Goal: Find specific page/section

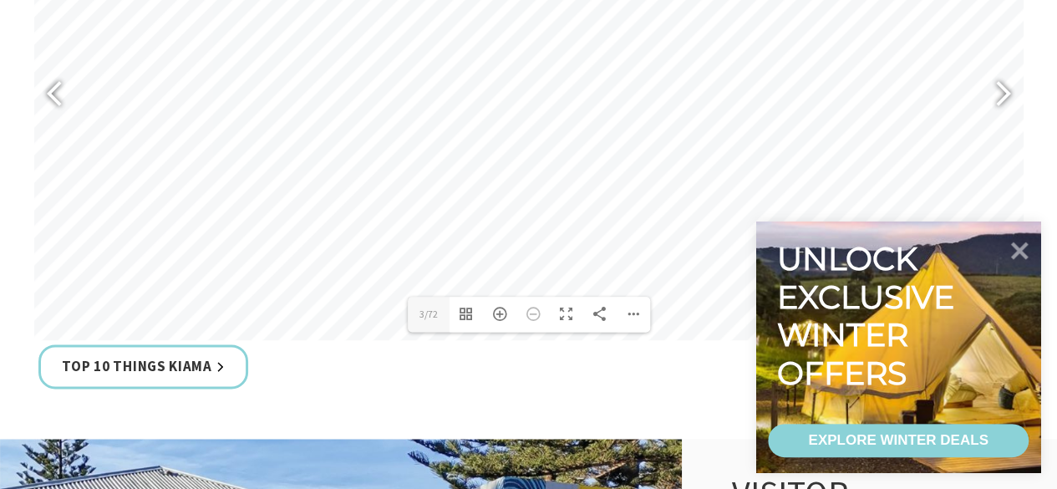
scroll to position [897, 0]
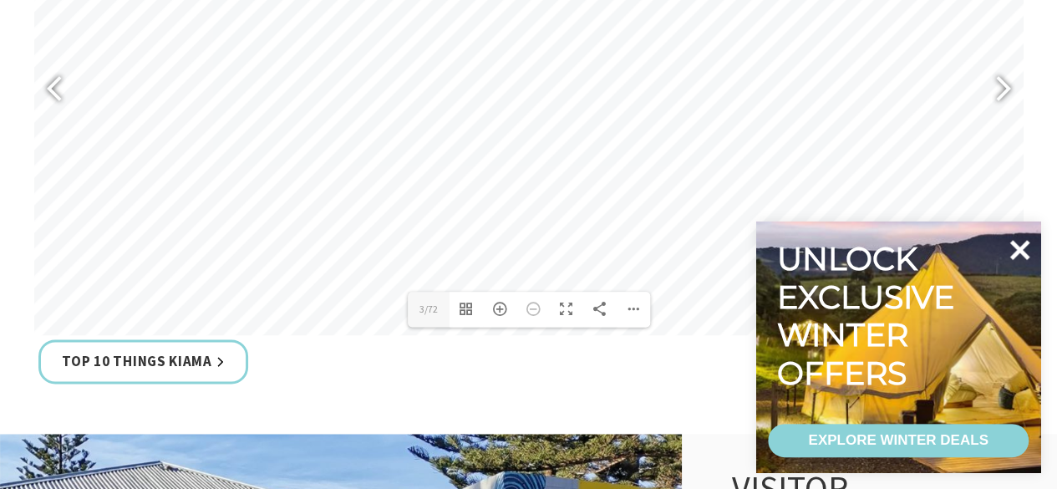
click at [1011, 260] on icon at bounding box center [1019, 250] width 40 height 40
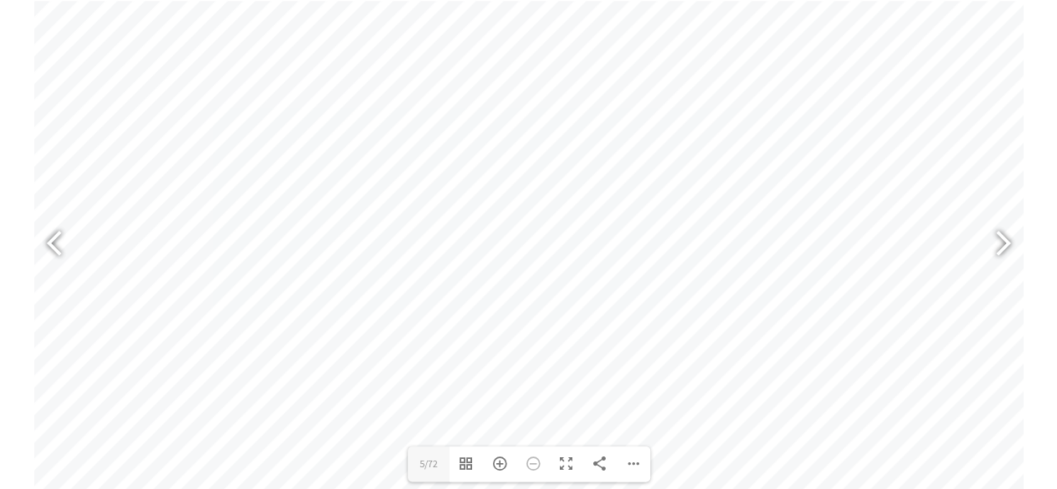
scroll to position [743, 0]
click at [1012, 248] on div at bounding box center [996, 244] width 38 height 61
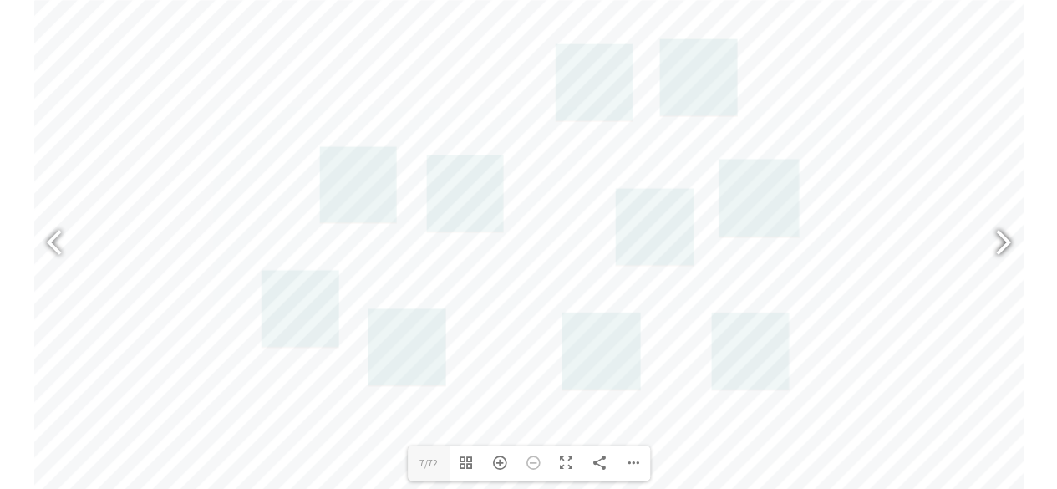
click at [1004, 257] on div at bounding box center [996, 244] width 38 height 61
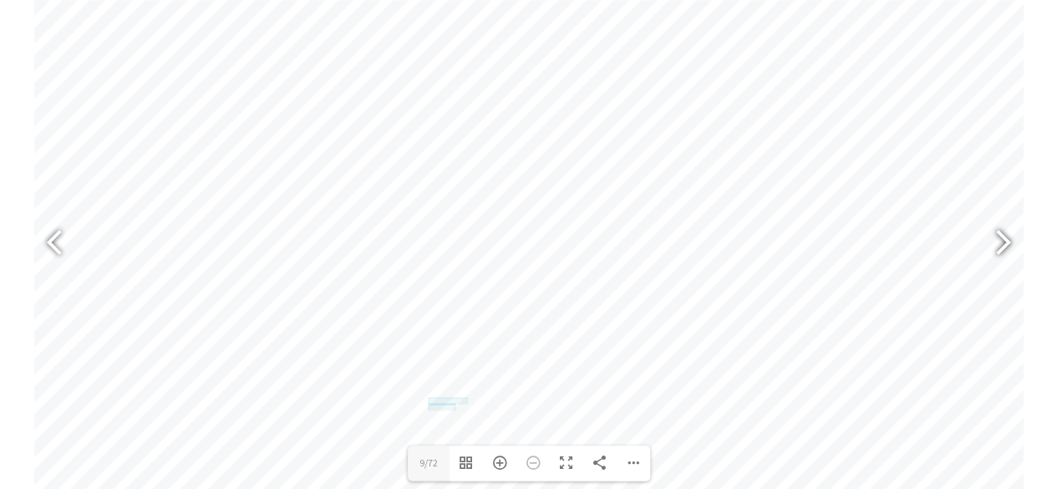
click at [1002, 245] on div at bounding box center [996, 244] width 38 height 61
click at [1003, 246] on div at bounding box center [996, 244] width 38 height 61
click at [1000, 249] on div at bounding box center [996, 244] width 38 height 61
click at [1001, 247] on div at bounding box center [996, 244] width 38 height 61
click at [1003, 247] on div at bounding box center [996, 244] width 38 height 61
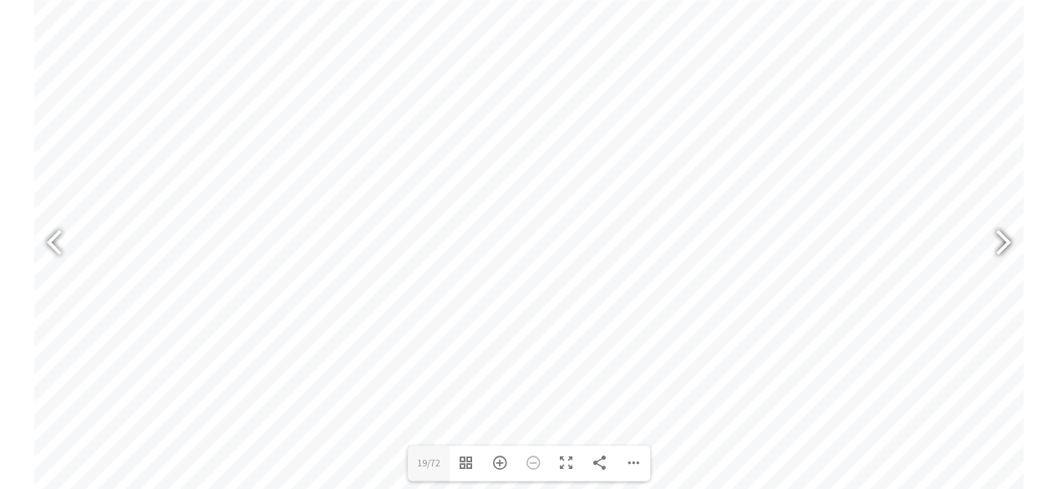
click at [994, 246] on div at bounding box center [996, 244] width 38 height 61
click at [1004, 249] on div at bounding box center [996, 244] width 38 height 61
click at [1006, 246] on div at bounding box center [996, 244] width 38 height 61
click at [1005, 247] on div at bounding box center [996, 244] width 38 height 61
click at [1009, 247] on div at bounding box center [996, 244] width 38 height 61
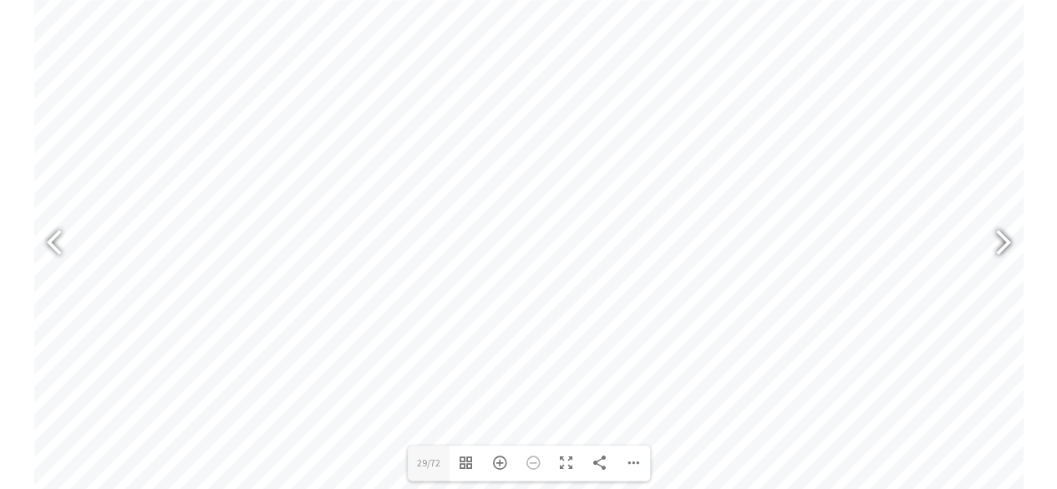
click at [1006, 248] on div at bounding box center [996, 244] width 38 height 61
click at [1009, 246] on div at bounding box center [996, 244] width 38 height 61
click at [1002, 252] on div at bounding box center [996, 244] width 38 height 61
click at [1001, 256] on div at bounding box center [996, 244] width 38 height 61
click at [1003, 252] on div at bounding box center [996, 244] width 38 height 61
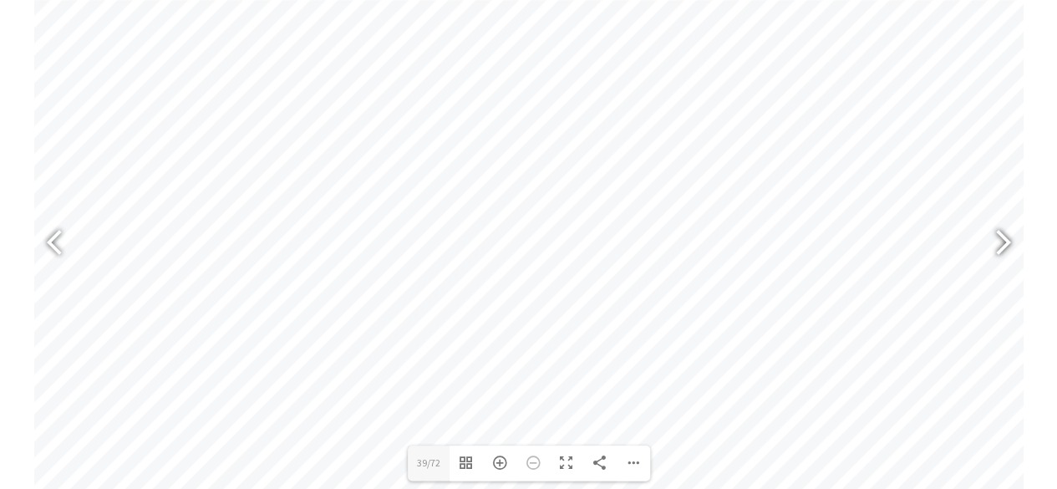
click at [1006, 246] on div at bounding box center [996, 244] width 38 height 61
click at [1005, 252] on div at bounding box center [996, 244] width 38 height 61
click at [994, 257] on div at bounding box center [996, 244] width 38 height 61
click at [997, 258] on div at bounding box center [996, 244] width 38 height 61
click at [999, 254] on div at bounding box center [996, 244] width 38 height 61
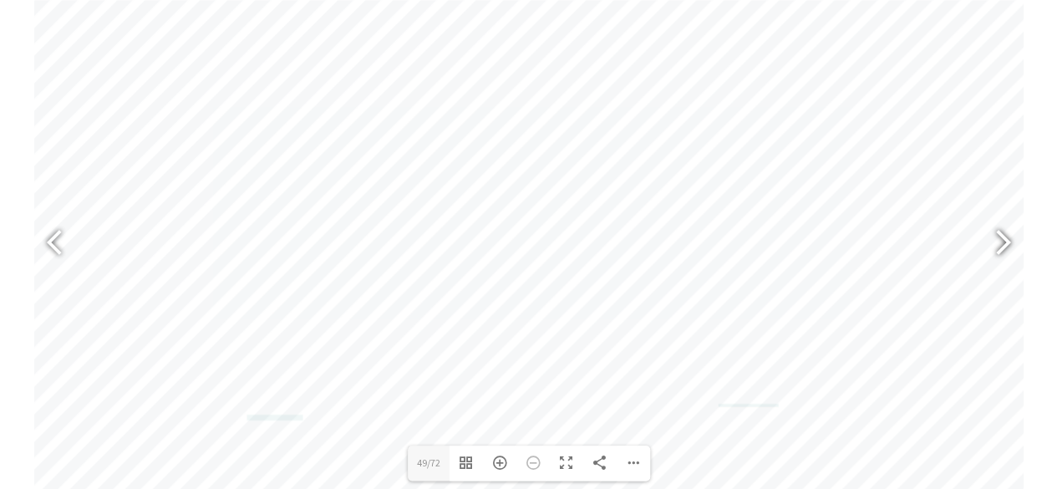
click at [999, 254] on div at bounding box center [996, 244] width 38 height 61
click at [996, 248] on div at bounding box center [996, 244] width 38 height 61
click at [995, 250] on div at bounding box center [996, 244] width 38 height 61
click at [1001, 249] on div at bounding box center [996, 244] width 38 height 61
click at [58, 241] on div at bounding box center [62, 244] width 38 height 61
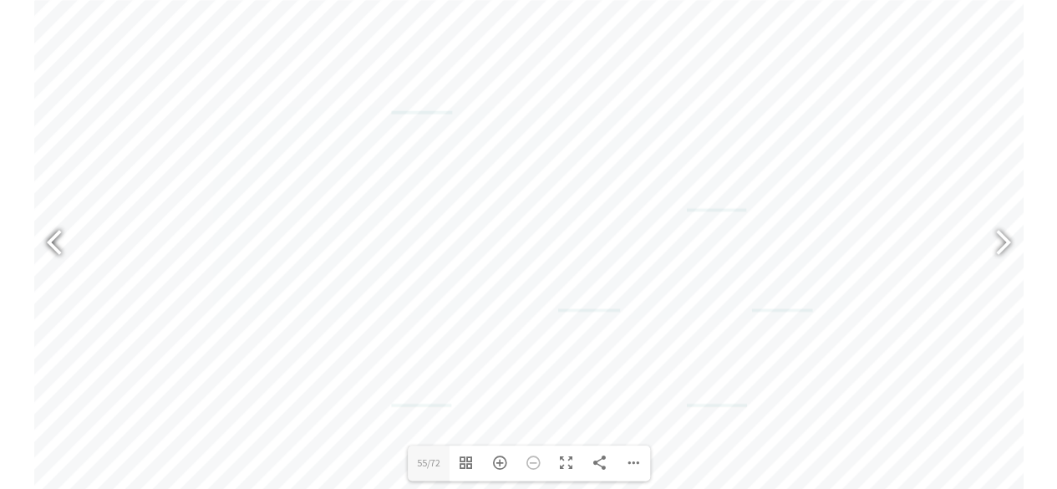
click at [1002, 254] on div at bounding box center [996, 244] width 38 height 61
click at [1005, 247] on div at bounding box center [996, 244] width 38 height 61
click at [1004, 251] on div at bounding box center [996, 244] width 38 height 61
click at [995, 246] on div at bounding box center [996, 244] width 38 height 61
click at [996, 247] on div at bounding box center [996, 244] width 38 height 61
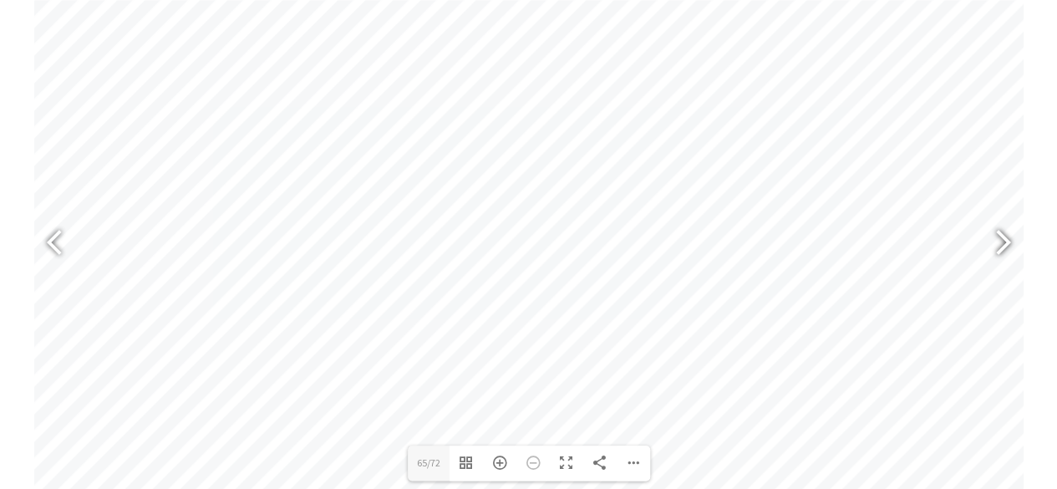
click at [995, 251] on div at bounding box center [996, 244] width 38 height 61
click at [57, 242] on div at bounding box center [62, 244] width 38 height 61
click at [60, 248] on div at bounding box center [62, 246] width 38 height 61
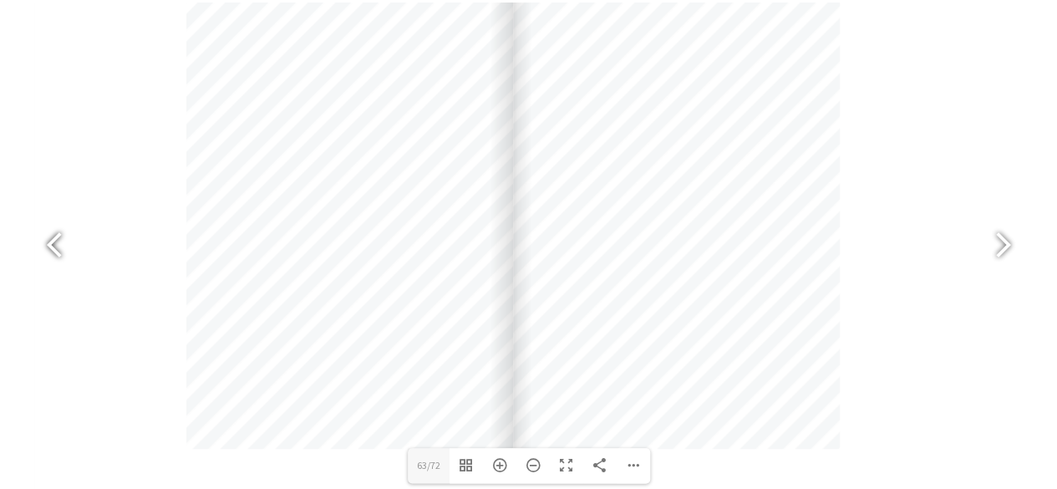
click at [59, 248] on div at bounding box center [62, 246] width 38 height 61
click at [999, 247] on div at bounding box center [996, 246] width 38 height 61
click at [1001, 251] on div at bounding box center [996, 246] width 38 height 61
click at [1001, 246] on div at bounding box center [996, 246] width 38 height 61
click at [56, 246] on div at bounding box center [62, 246] width 38 height 61
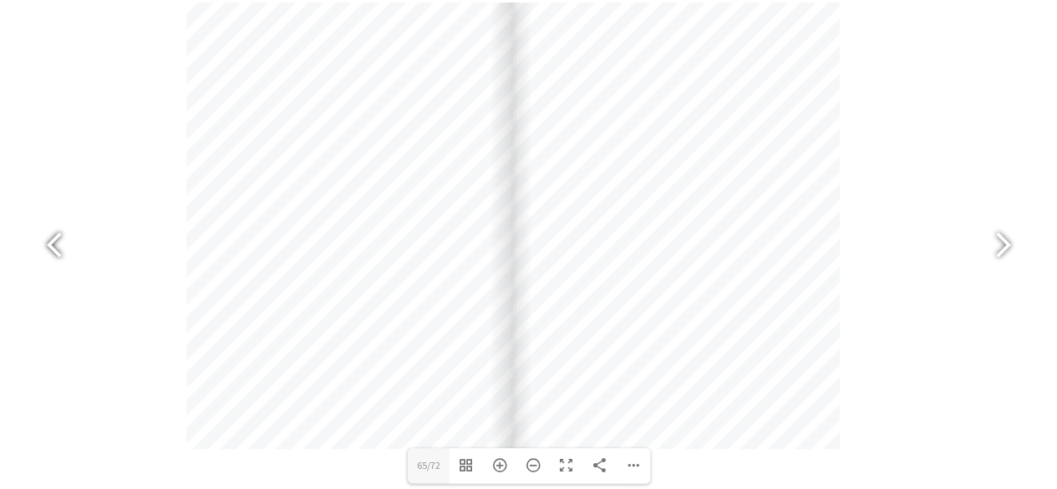
click at [46, 257] on div at bounding box center [62, 246] width 38 height 61
click at [999, 262] on div at bounding box center [996, 246] width 38 height 61
click at [1006, 249] on div at bounding box center [996, 246] width 38 height 61
click at [31, 251] on div "The 2025 Kiama Visitor Guide is the must-have handbook for visitors, highlighti…" at bounding box center [529, 196] width 1003 height 695
click at [57, 246] on div at bounding box center [62, 246] width 38 height 61
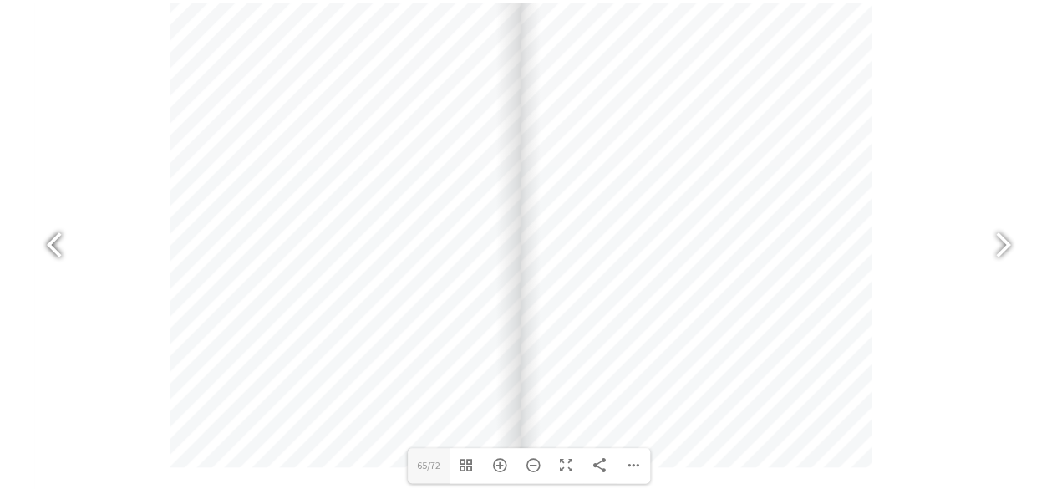
click at [54, 234] on div at bounding box center [62, 246] width 38 height 61
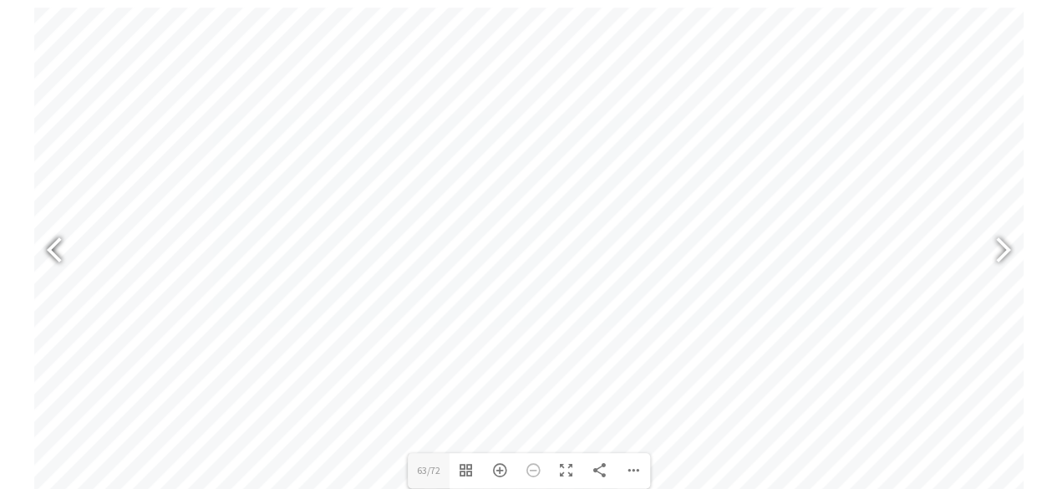
scroll to position [730, 0]
click at [51, 245] on div at bounding box center [62, 256] width 38 height 61
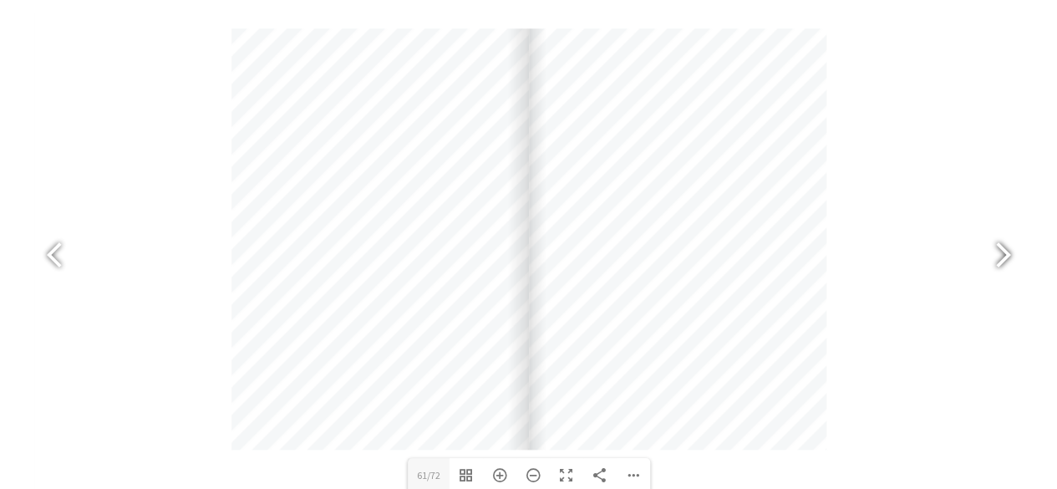
click at [1003, 257] on div at bounding box center [996, 256] width 38 height 61
click at [1003, 256] on div at bounding box center [996, 256] width 38 height 61
click at [1004, 255] on div at bounding box center [996, 256] width 38 height 61
click at [1010, 256] on div at bounding box center [996, 256] width 38 height 61
click at [1009, 259] on div at bounding box center [996, 256] width 38 height 61
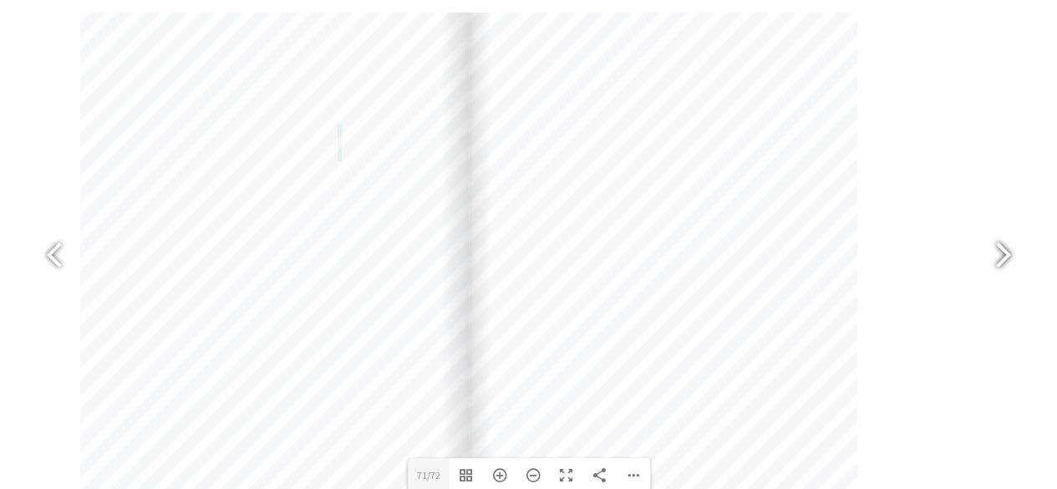
click at [1000, 262] on div at bounding box center [996, 256] width 38 height 61
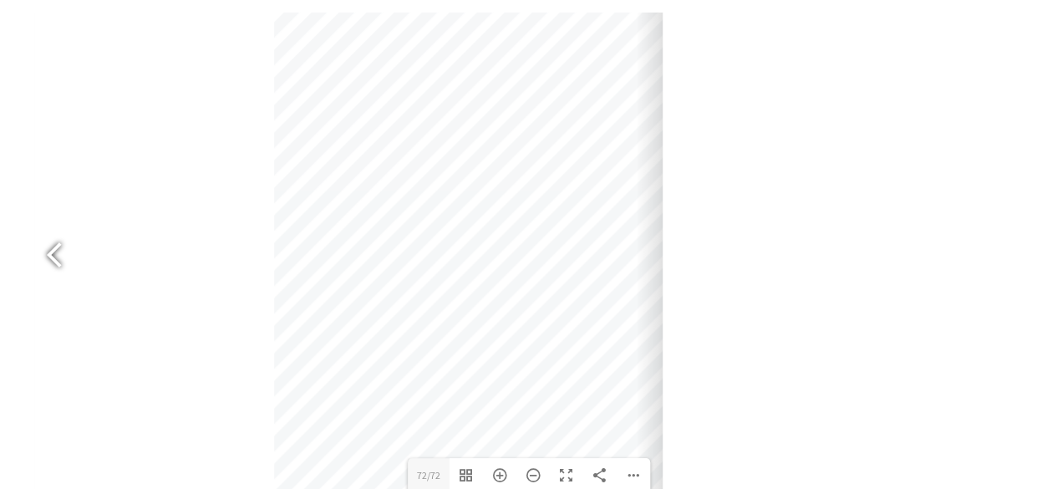
click at [57, 248] on div at bounding box center [62, 256] width 38 height 61
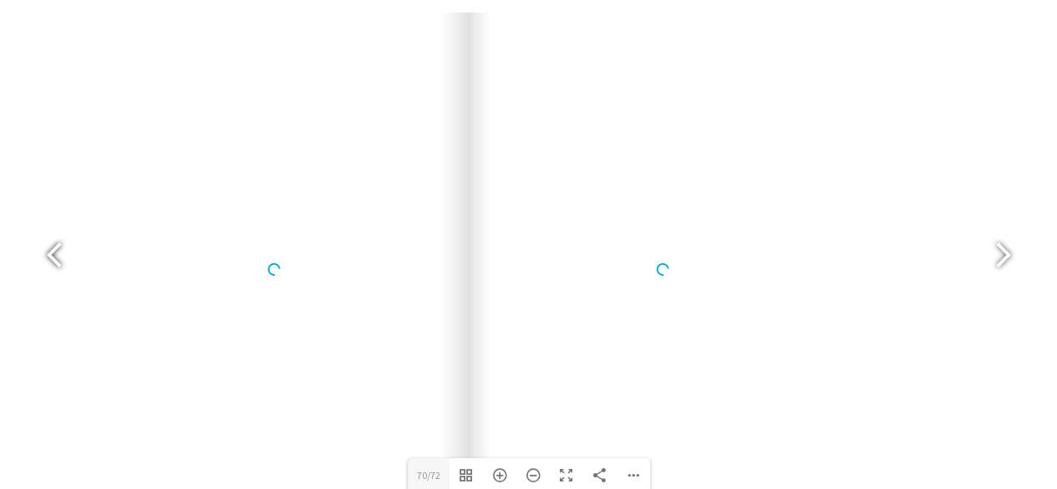
click at [53, 261] on div at bounding box center [62, 256] width 38 height 61
click at [37, 271] on div at bounding box center [55, 257] width 42 height 84
click at [52, 257] on div at bounding box center [62, 256] width 38 height 61
click at [58, 272] on div at bounding box center [62, 256] width 38 height 61
click at [60, 267] on div at bounding box center [62, 256] width 38 height 61
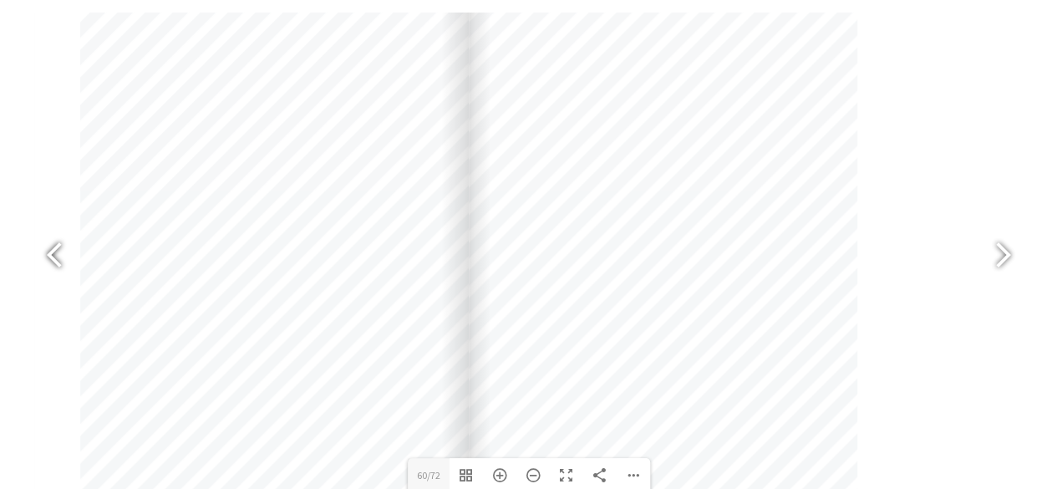
click at [58, 256] on div at bounding box center [62, 256] width 38 height 61
click at [58, 262] on div at bounding box center [62, 256] width 38 height 61
click at [62, 264] on div at bounding box center [62, 256] width 38 height 61
type input "54"
